Goal: Information Seeking & Learning: Learn about a topic

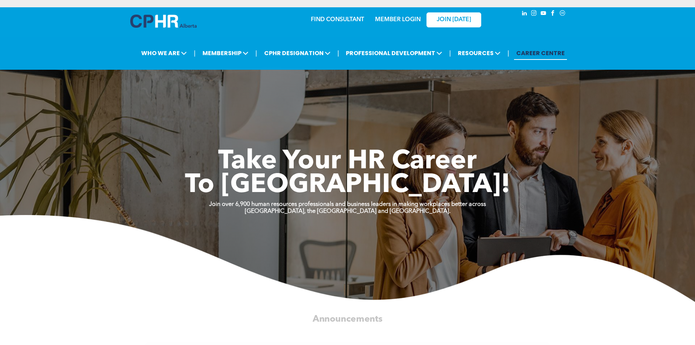
click at [394, 18] on link "MEMBER LOGIN" at bounding box center [398, 20] width 46 height 6
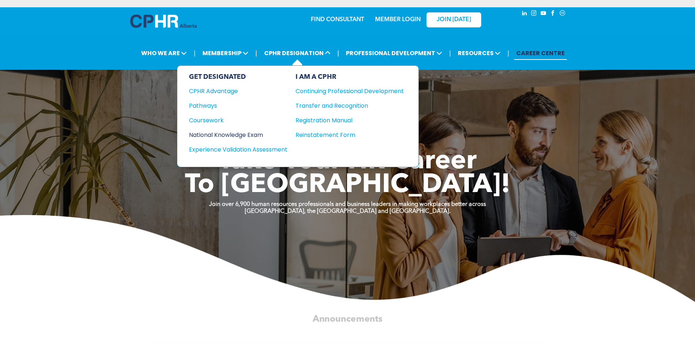
click at [207, 134] on div "National Knowledge Exam" at bounding box center [233, 134] width 89 height 9
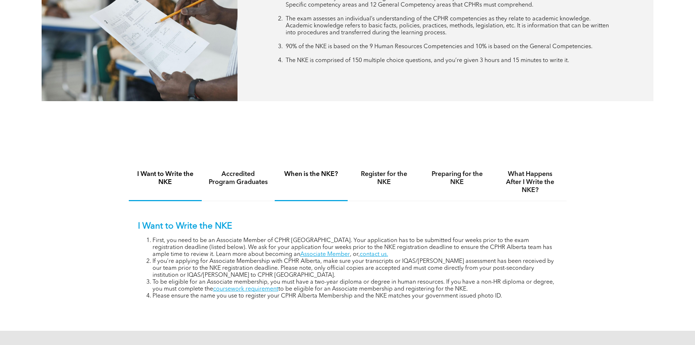
scroll to position [383, 0]
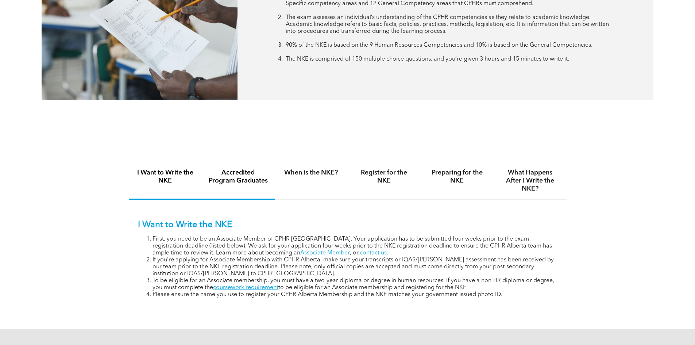
click at [243, 175] on h4 "Accredited Program Graduates" at bounding box center [238, 177] width 60 height 16
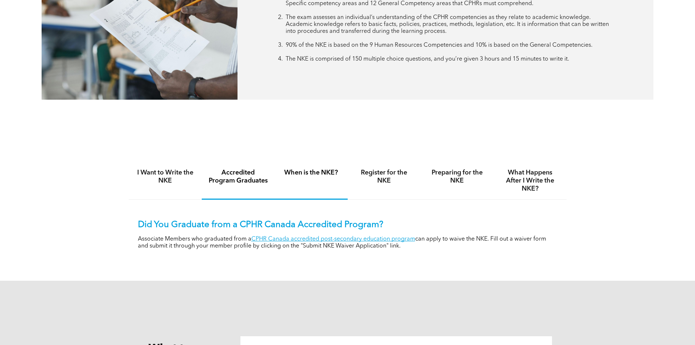
click at [302, 178] on div "When is the NKE?" at bounding box center [311, 181] width 73 height 38
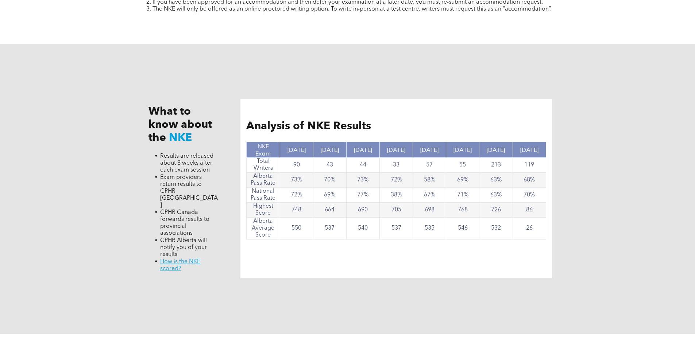
scroll to position [684, 0]
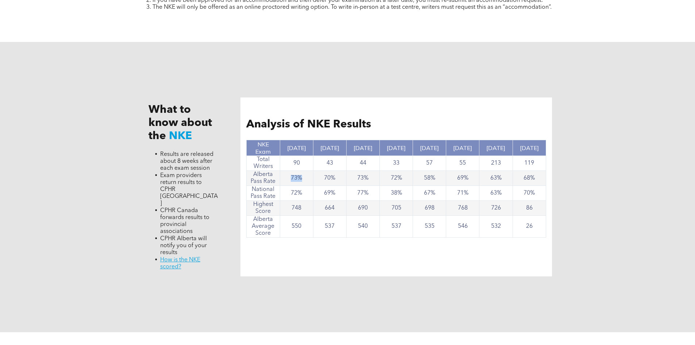
drag, startPoint x: 291, startPoint y: 178, endPoint x: 304, endPoint y: 175, distance: 13.5
click at [304, 175] on td "73%" at bounding box center [296, 178] width 33 height 15
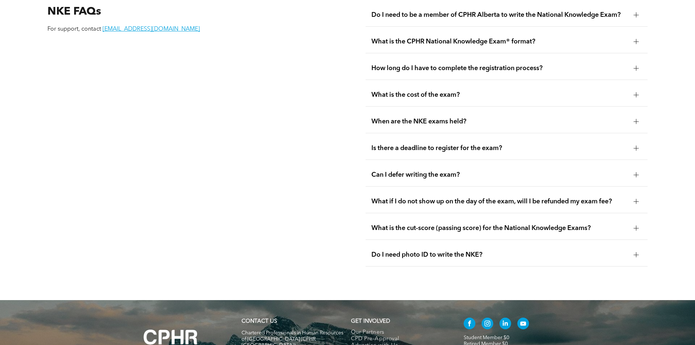
scroll to position [1104, 0]
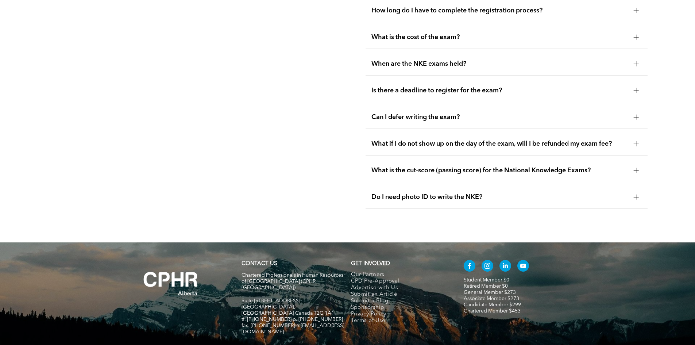
click at [637, 194] on div at bounding box center [636, 196] width 5 height 5
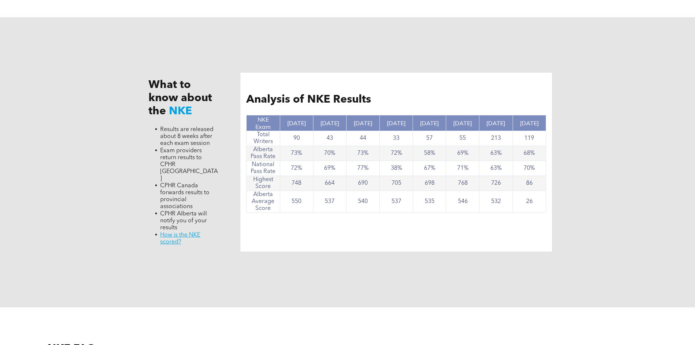
scroll to position [708, 0]
click at [183, 233] on link "﻿ How is the NKE scored?" at bounding box center [180, 239] width 40 height 13
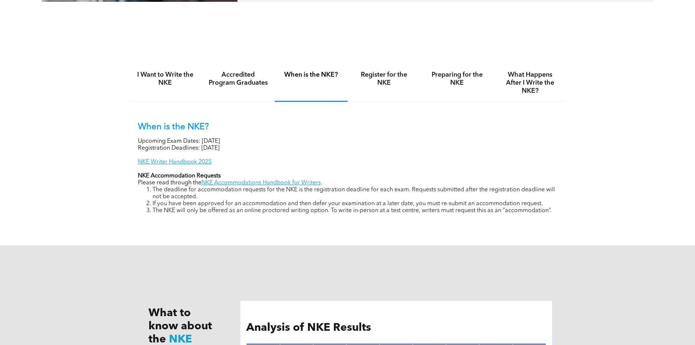
scroll to position [480, 0]
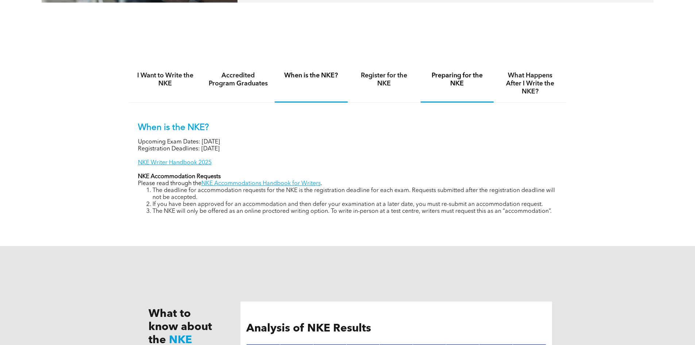
click at [458, 74] on h4 "Preparing for the NKE" at bounding box center [457, 80] width 60 height 16
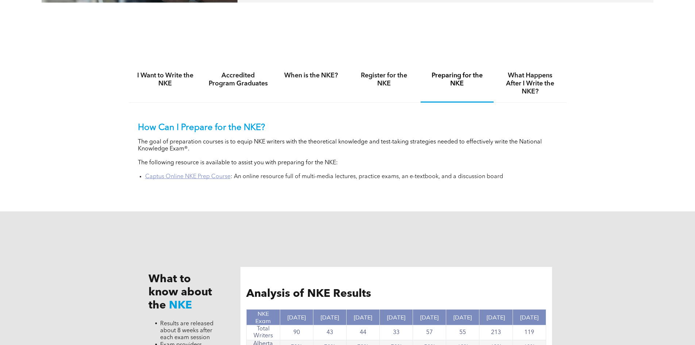
click at [182, 175] on link "Captus Online NKE Prep Course" at bounding box center [187, 177] width 85 height 6
click at [191, 174] on link "Captus Online NKE Prep Course" at bounding box center [187, 177] width 85 height 6
